Goal: Task Accomplishment & Management: Manage account settings

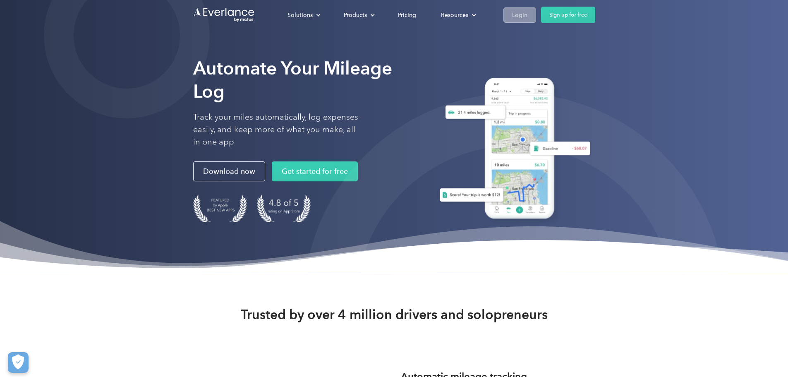
click at [527, 19] on div "Login" at bounding box center [519, 15] width 15 height 10
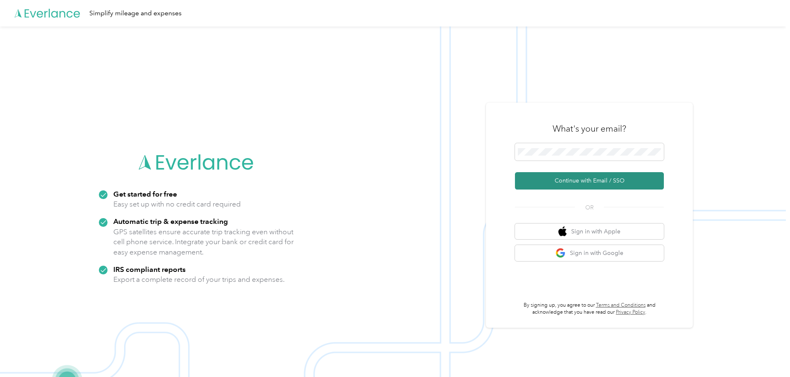
click at [561, 180] on button "Continue with Email / SSO" at bounding box center [589, 180] width 149 height 17
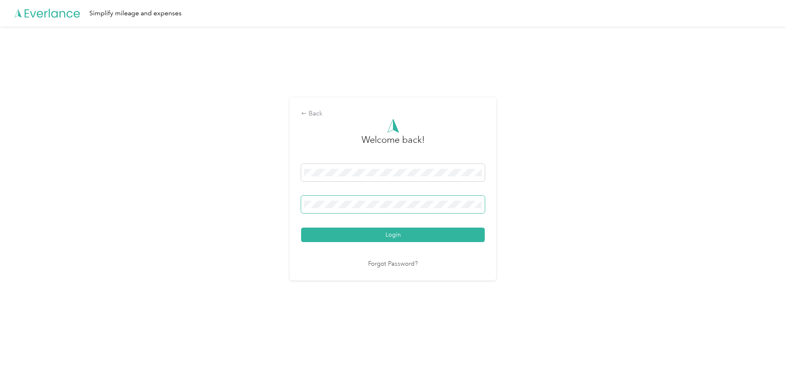
click at [377, 197] on span at bounding box center [393, 204] width 184 height 17
click at [375, 210] on span at bounding box center [393, 204] width 184 height 17
click at [301, 227] on button "Login" at bounding box center [393, 234] width 184 height 14
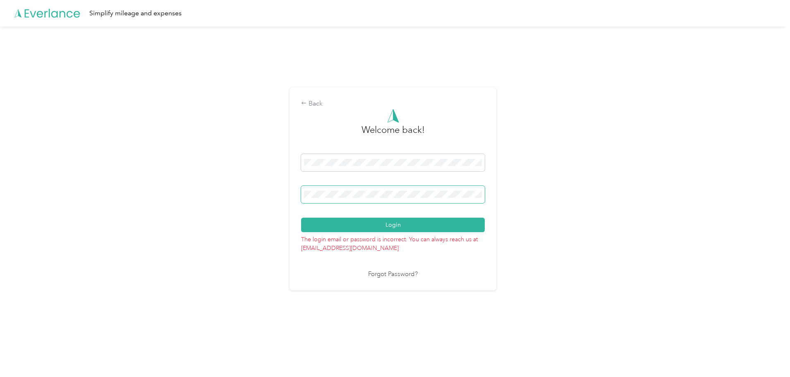
click at [301, 217] on button "Login" at bounding box center [393, 224] width 184 height 14
click at [338, 199] on span at bounding box center [393, 194] width 184 height 17
click at [301, 217] on button "Login" at bounding box center [393, 224] width 184 height 14
